Goal: Book appointment/travel/reservation

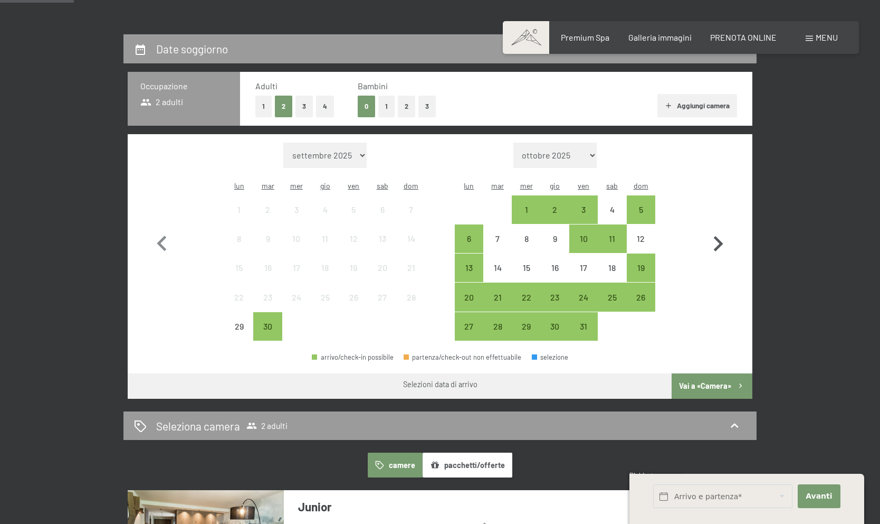
click at [716, 240] on icon "button" at bounding box center [718, 244] width 31 height 31
select select "[DATE]"
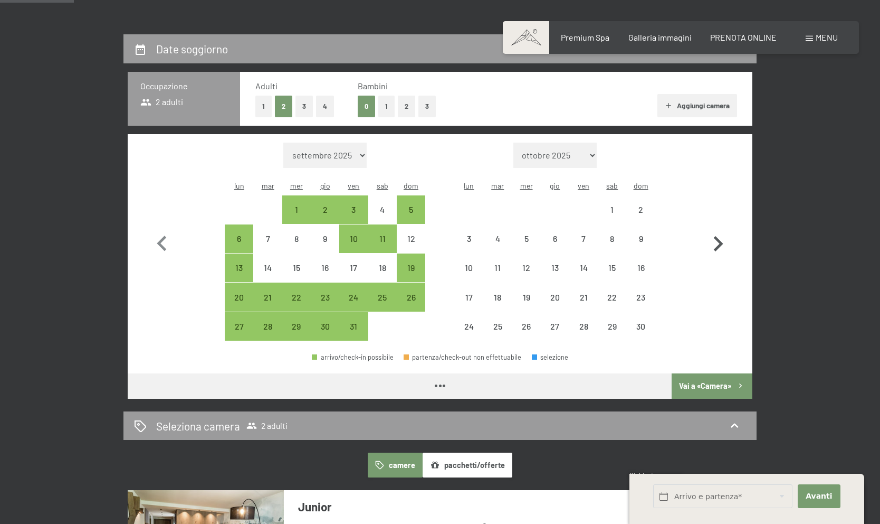
click at [716, 240] on icon "button" at bounding box center [718, 244] width 31 height 31
select select "[DATE]"
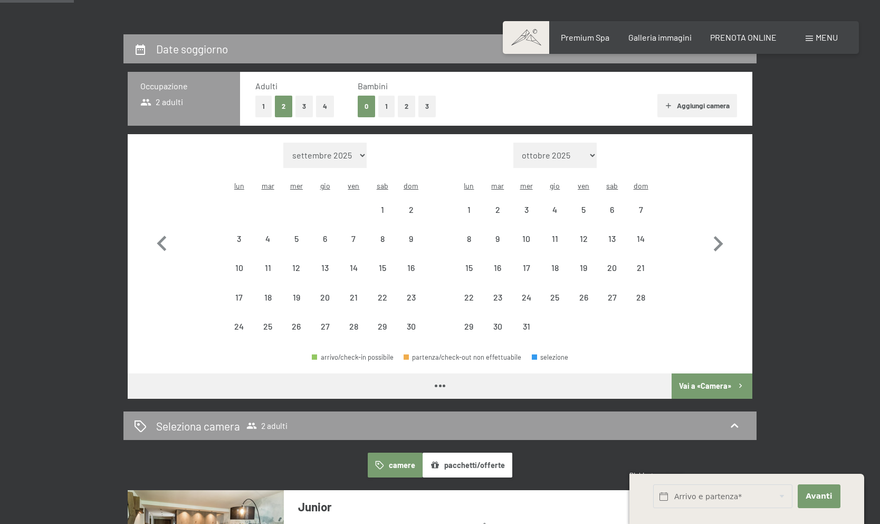
select select "[DATE]"
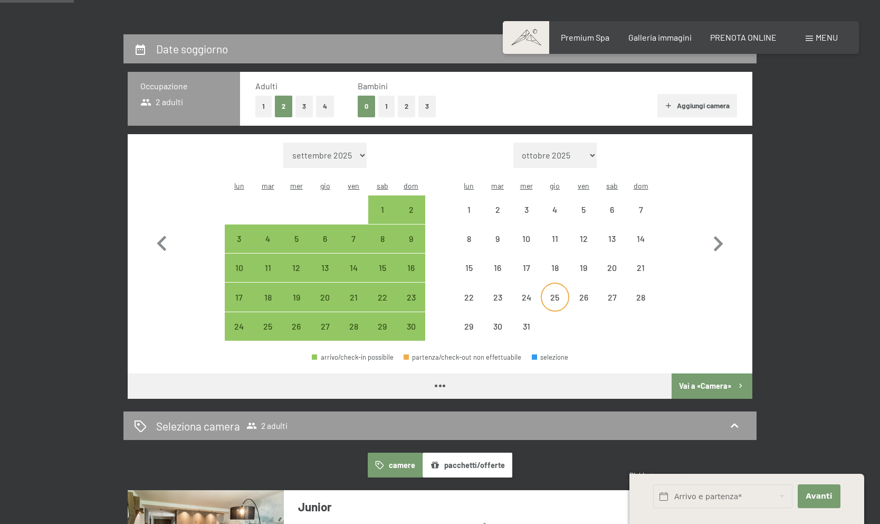
select select "[DATE]"
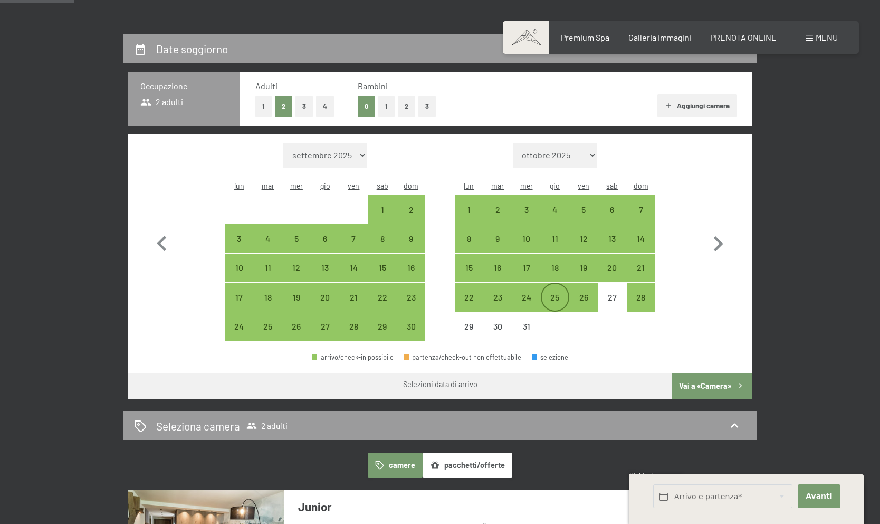
click at [551, 293] on div "25" at bounding box center [555, 306] width 26 height 26
select select "[DATE]"
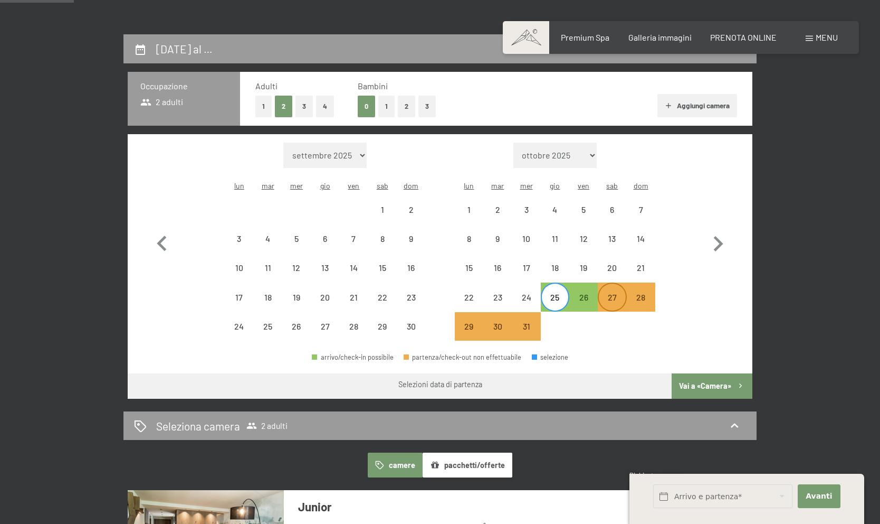
click at [615, 293] on div "27" at bounding box center [612, 306] width 26 height 26
select select "[DATE]"
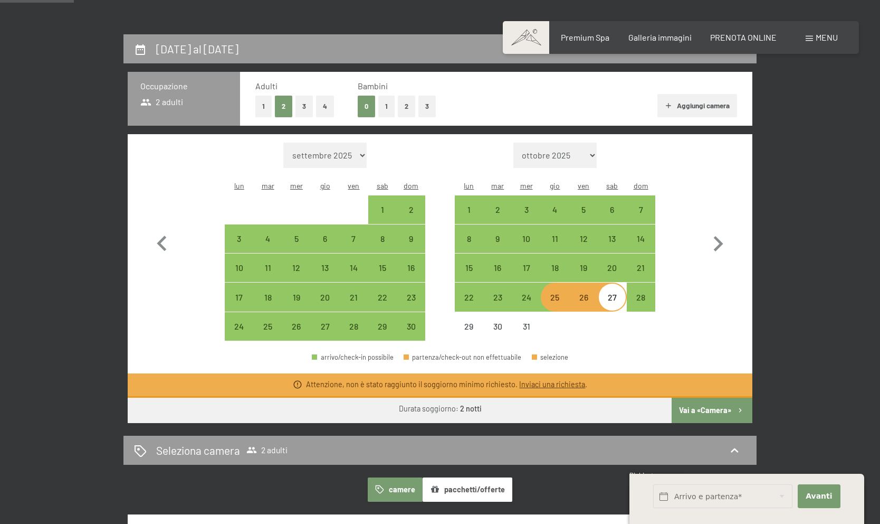
click at [561, 293] on div "25" at bounding box center [555, 306] width 26 height 26
select select "[DATE]"
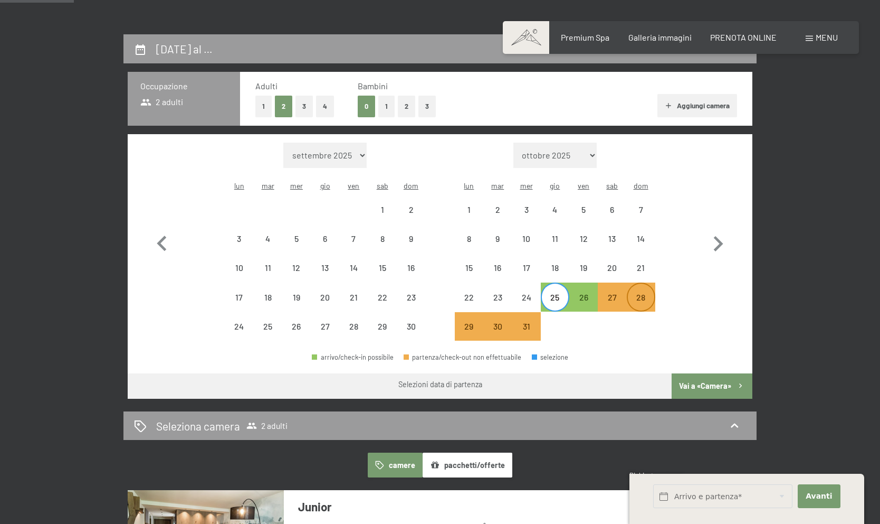
click at [637, 293] on div "28" at bounding box center [641, 306] width 26 height 26
select select "[DATE]"
